Goal: Obtain resource: Download file/media

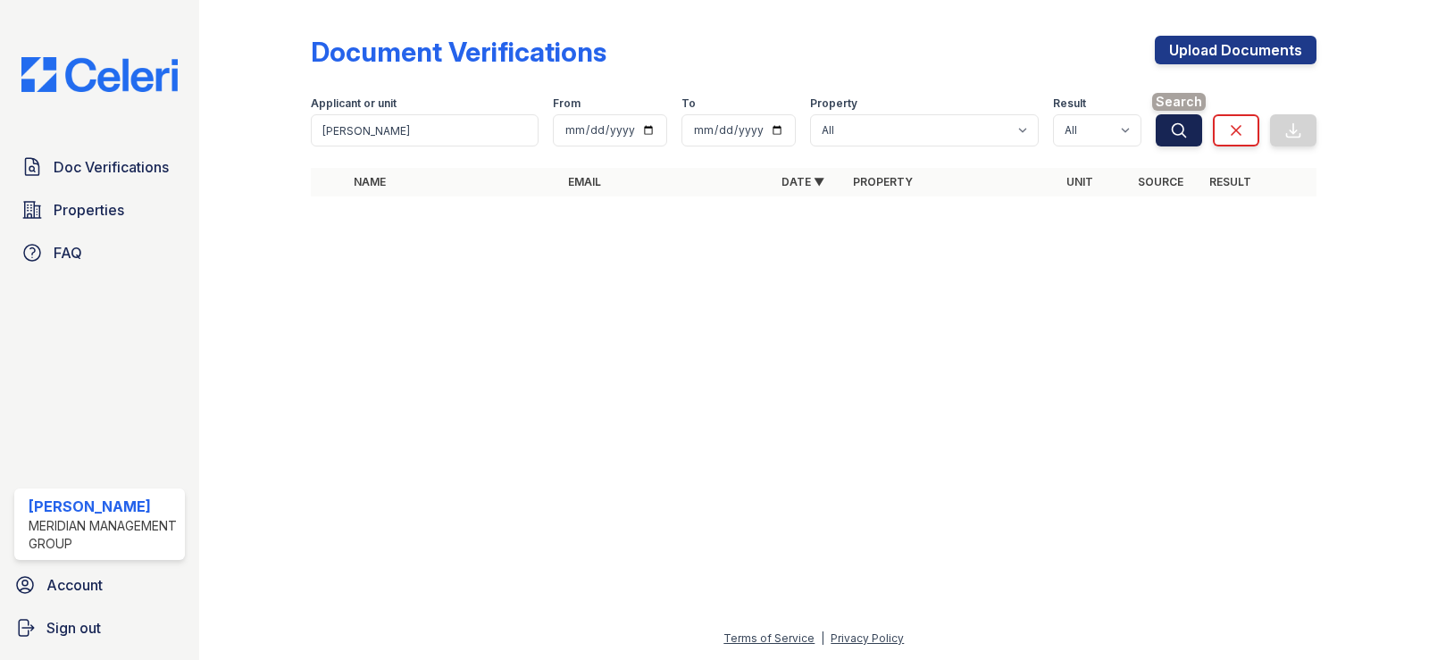
click at [1167, 132] on button "Search" at bounding box center [1178, 130] width 46 height 32
click at [1238, 140] on link "Clear" at bounding box center [1236, 130] width 46 height 32
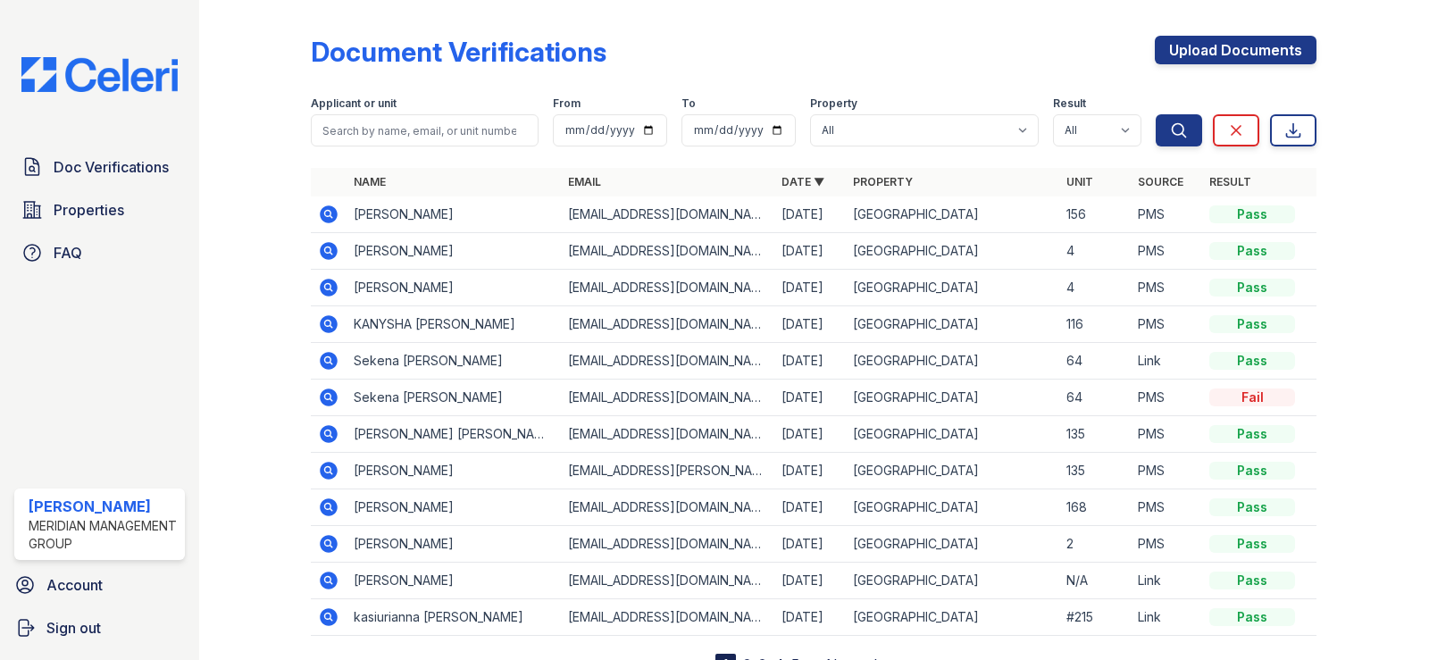
click at [333, 211] on icon at bounding box center [330, 214] width 18 height 18
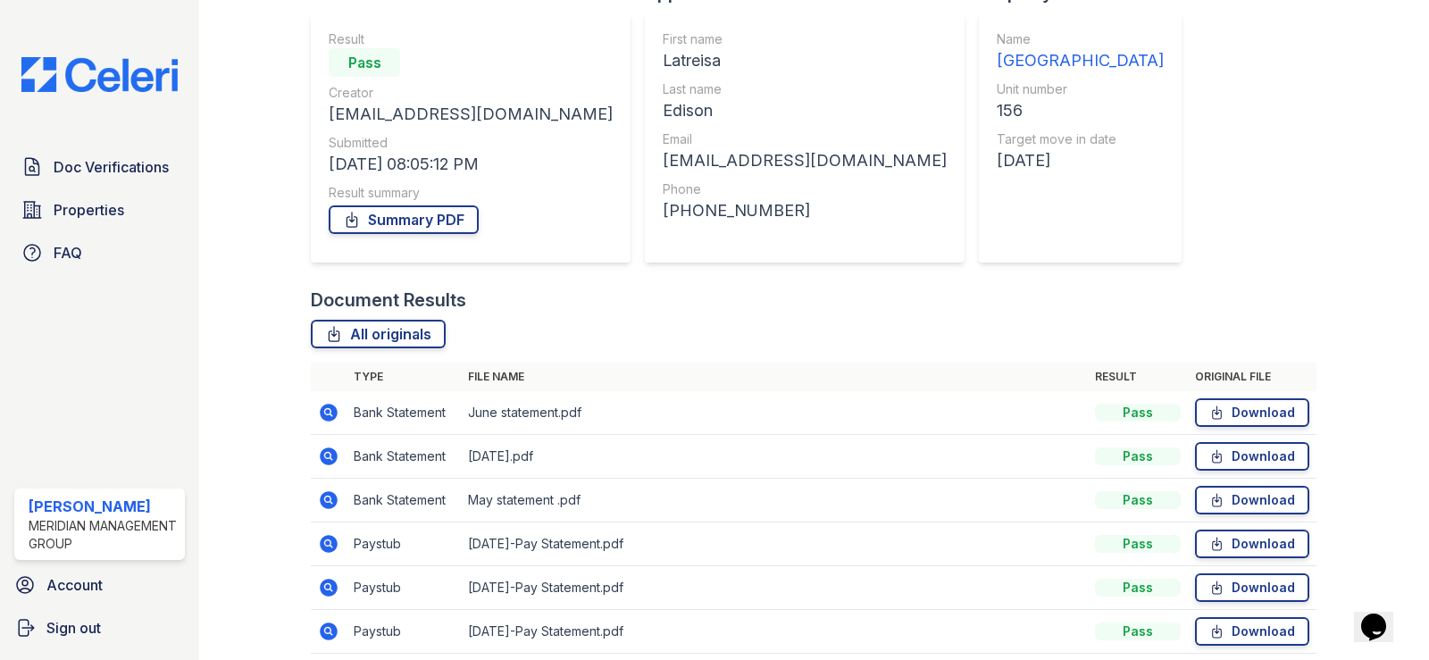
scroll to position [268, 0]
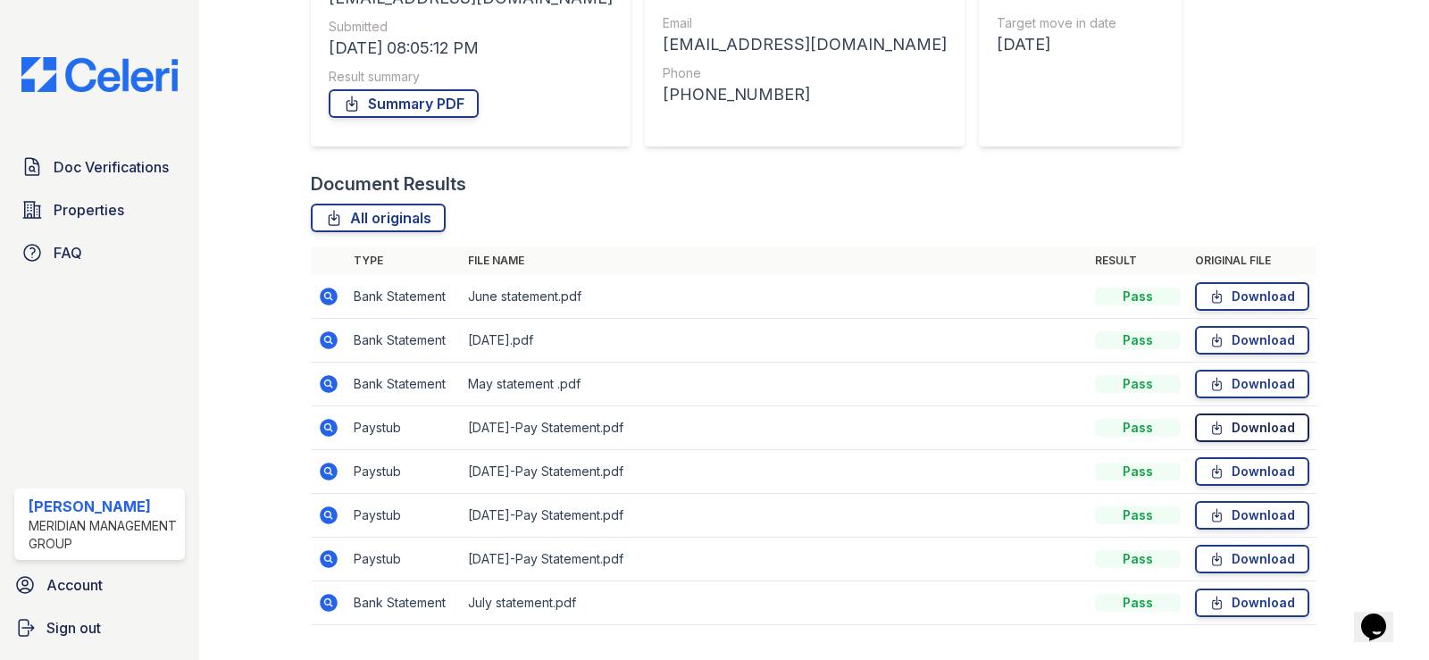
click at [1243, 431] on link "Download" at bounding box center [1252, 427] width 114 height 29
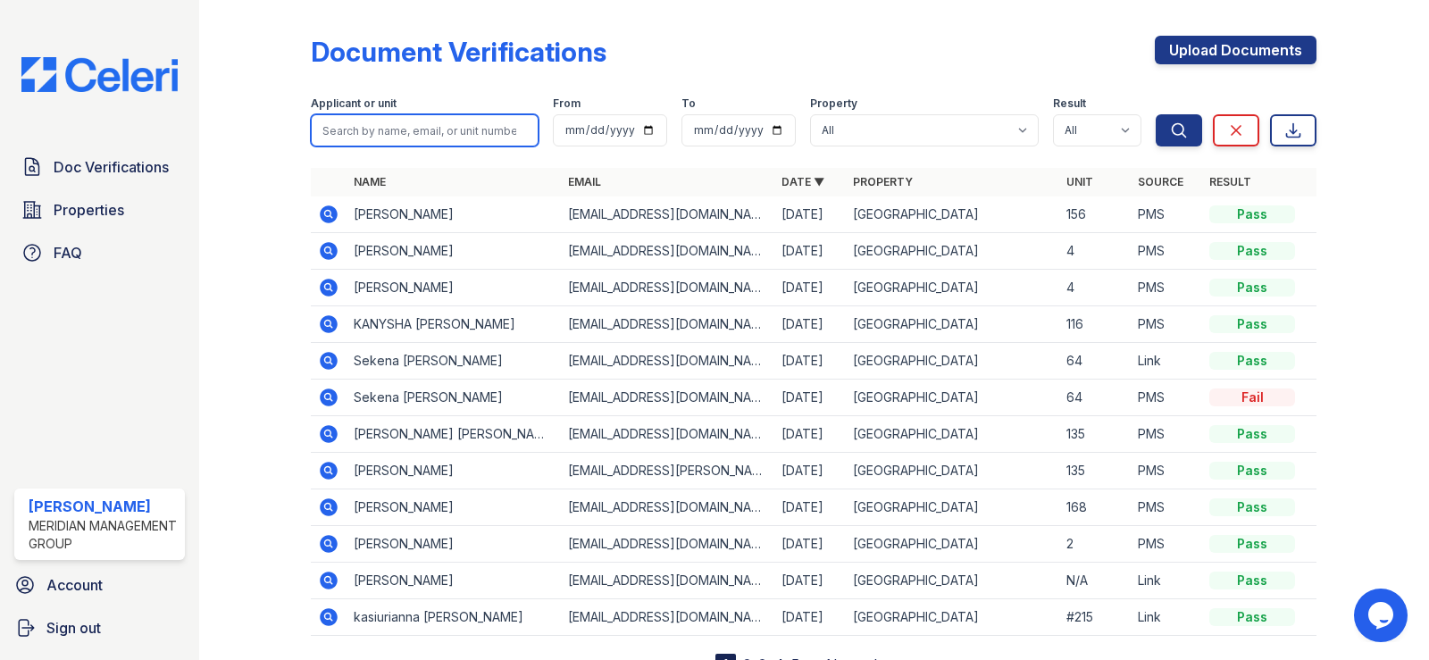
click at [366, 133] on input "search" at bounding box center [425, 130] width 228 height 32
type input "angelo jackson"
click at [1170, 137] on icon "submit" at bounding box center [1179, 130] width 18 height 18
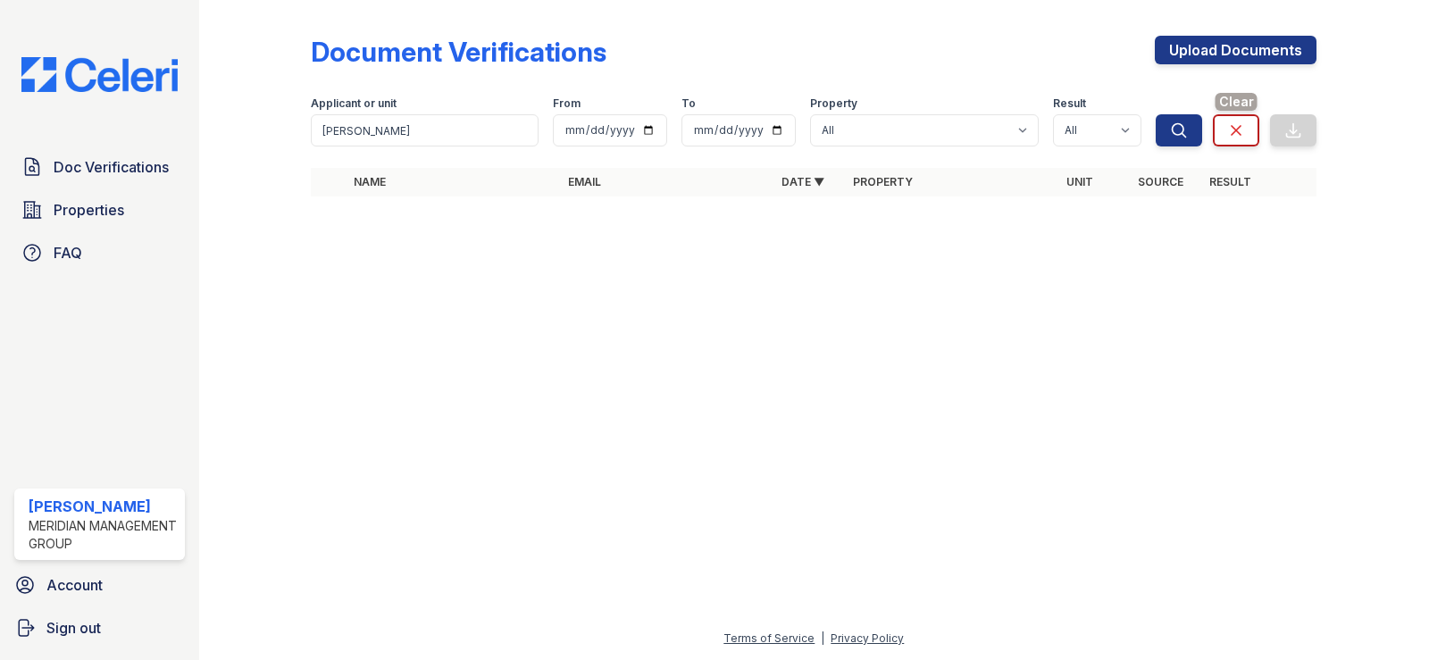
click at [1227, 138] on icon at bounding box center [1236, 130] width 18 height 18
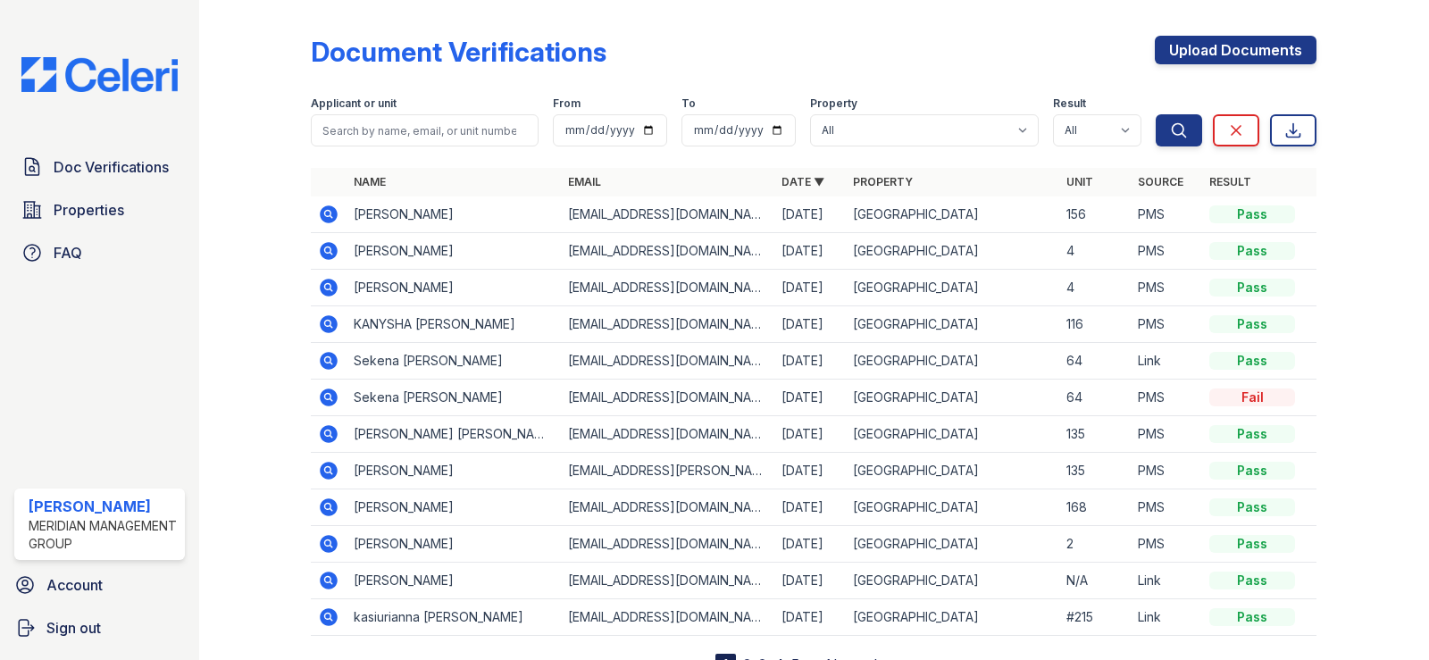
click at [332, 327] on icon at bounding box center [330, 324] width 18 height 18
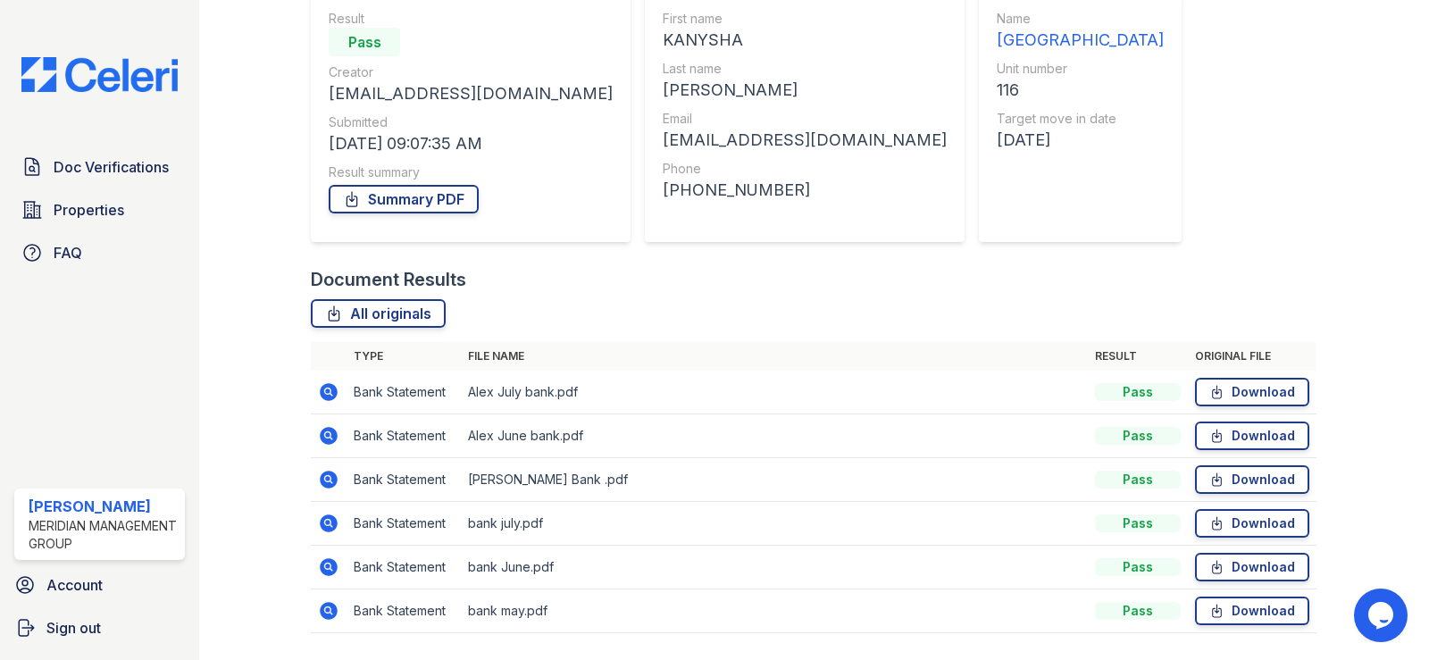
scroll to position [179, 0]
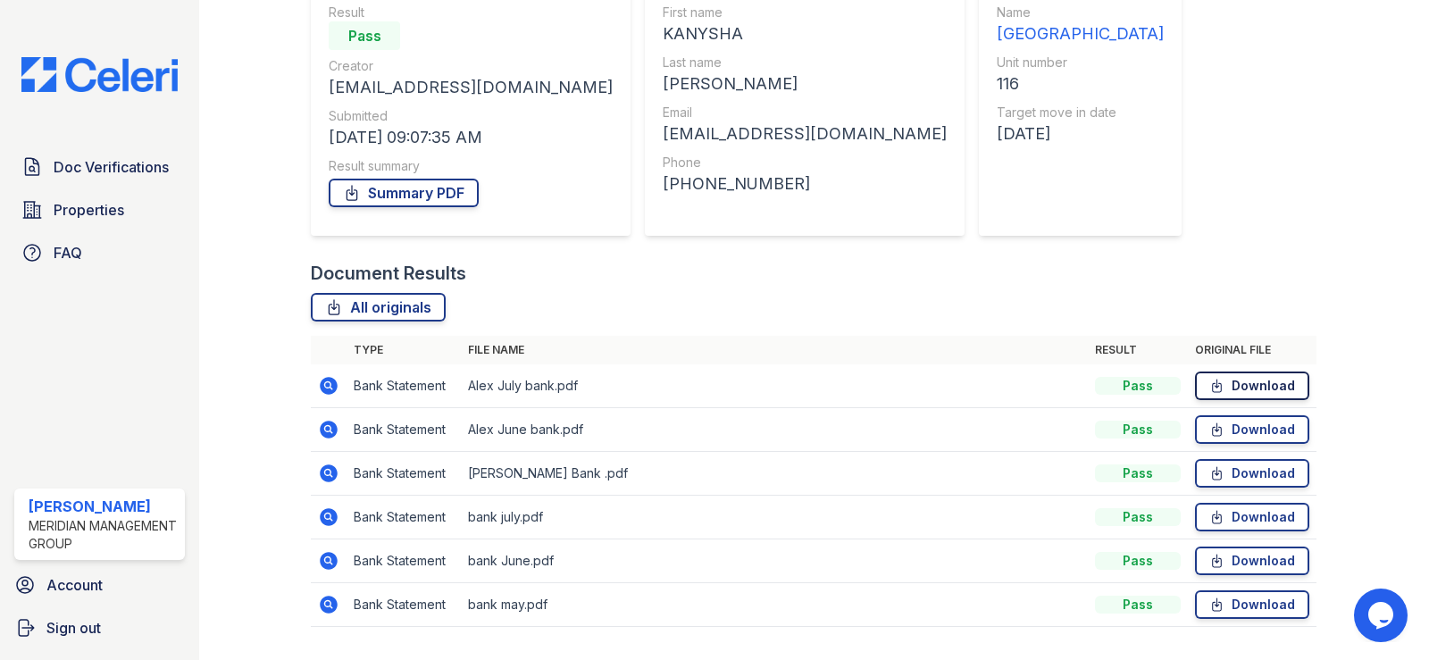
click at [1249, 391] on link "Download" at bounding box center [1252, 385] width 114 height 29
